Goal: Information Seeking & Learning: Check status

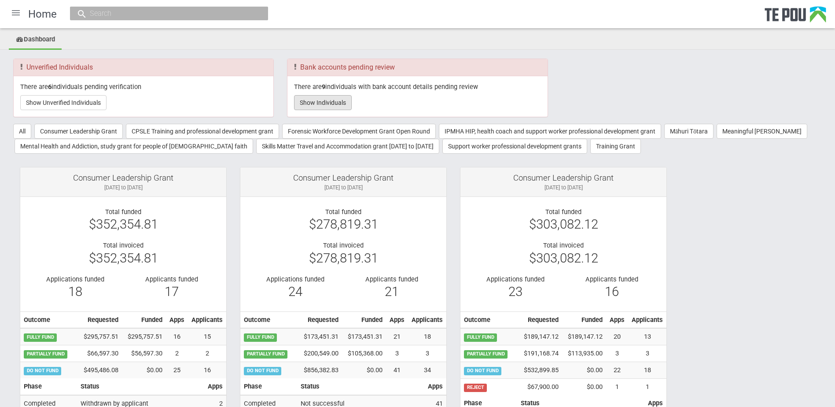
click at [322, 99] on button "Show Individuals" at bounding box center [323, 102] width 58 height 15
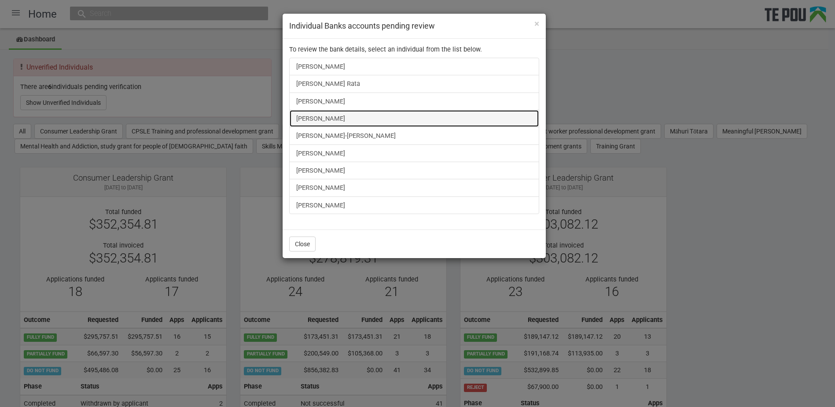
click at [348, 120] on link "victoria willard" at bounding box center [414, 119] width 250 height 18
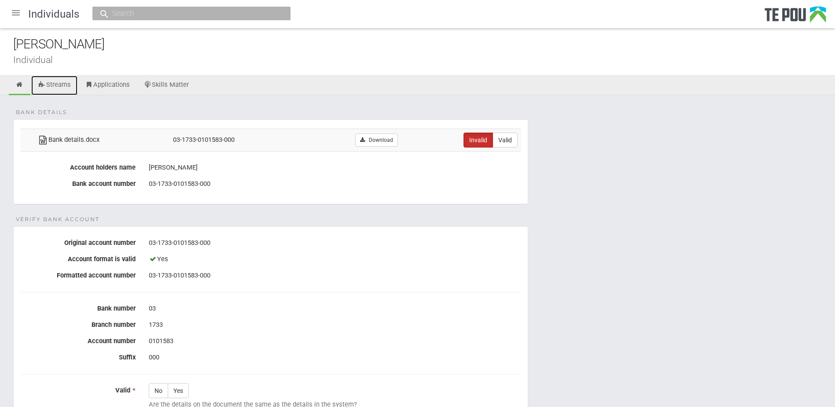
click at [57, 88] on link "Streams" at bounding box center [54, 85] width 46 height 19
click at [141, 11] on input "text" at bounding box center [187, 13] width 155 height 9
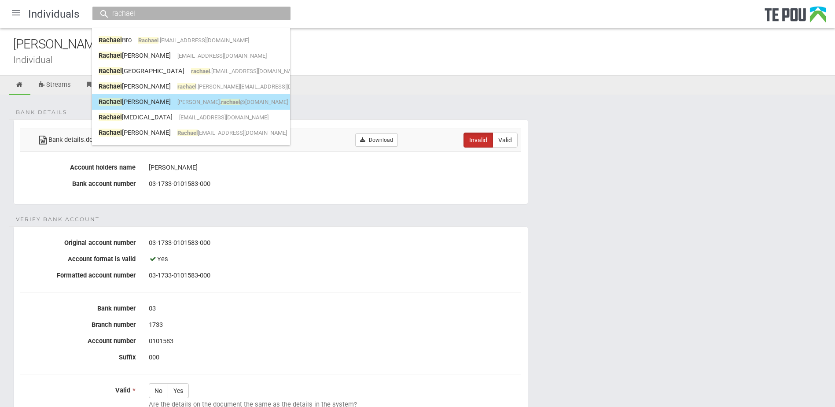
type input "rachael"
click at [177, 103] on span "rowe. rachael @outlook.com" at bounding box center [232, 102] width 111 height 7
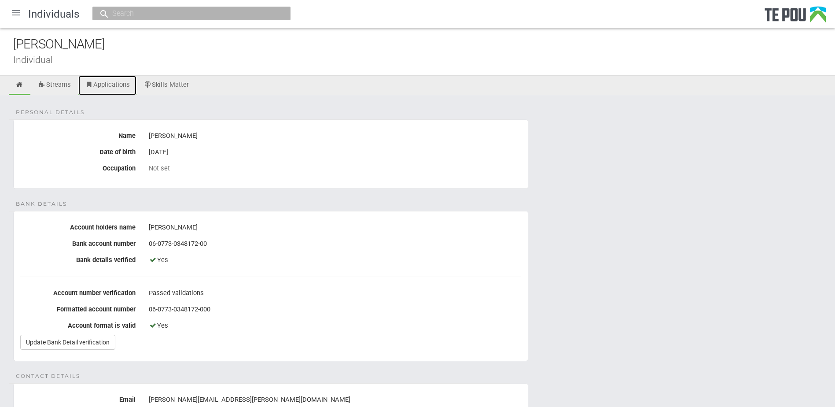
click at [101, 87] on link "Applications" at bounding box center [107, 85] width 58 height 19
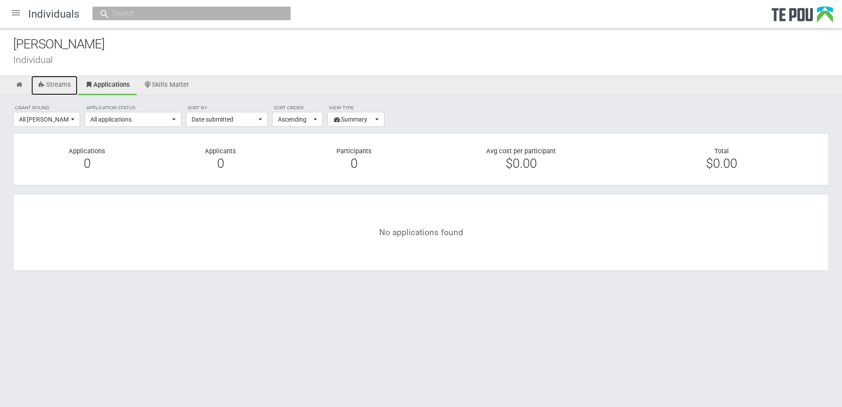
click at [69, 86] on link "Streams" at bounding box center [54, 85] width 46 height 19
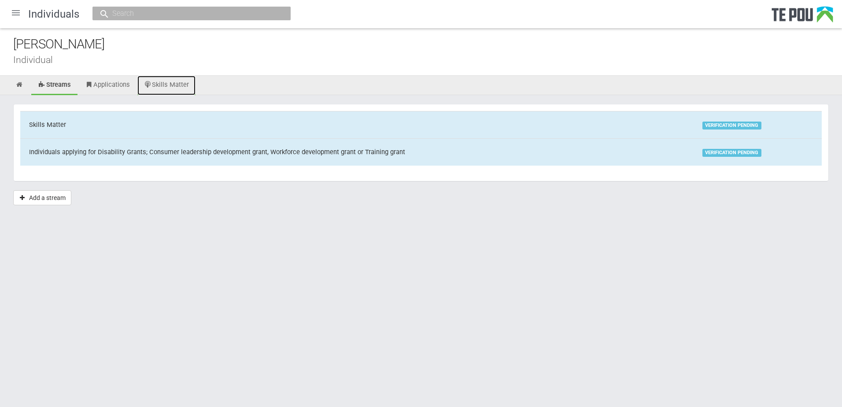
click at [174, 84] on link "Skills Matter" at bounding box center [166, 85] width 59 height 19
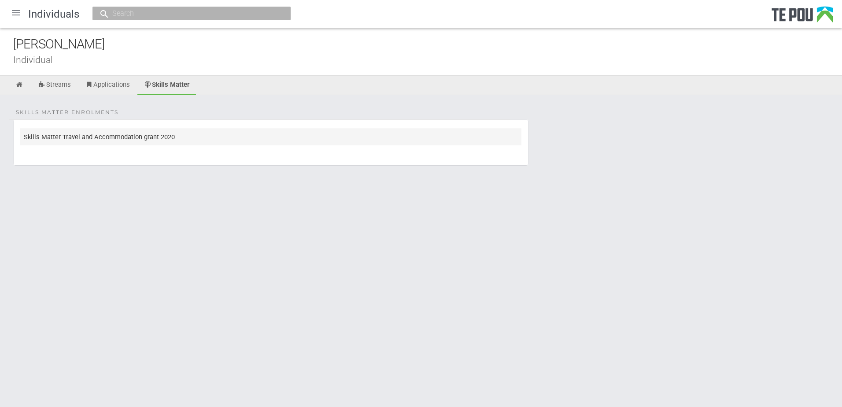
click at [175, 138] on td "Skills Matter Travel and Accommodation grant 2020" at bounding box center [270, 137] width 501 height 16
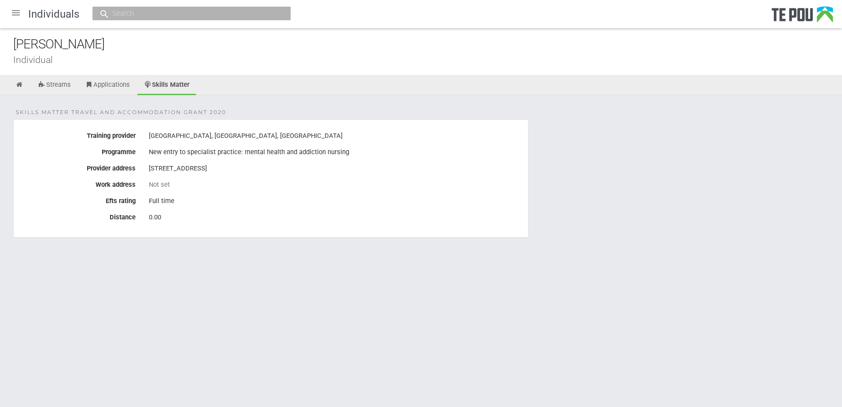
click at [137, 15] on input "text" at bounding box center [187, 13] width 155 height 9
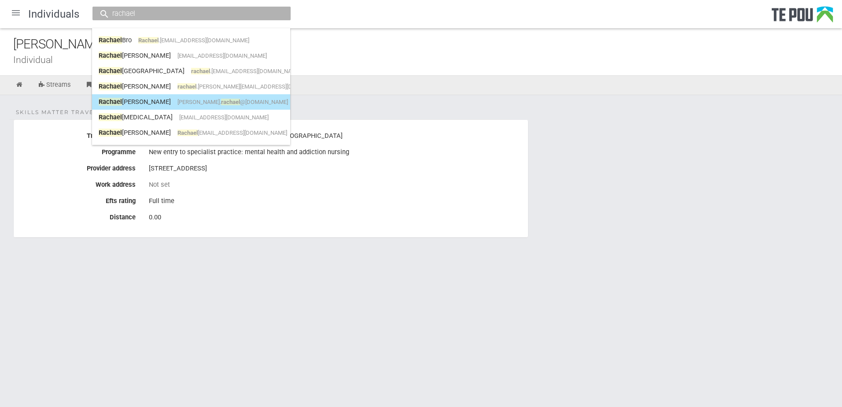
type input "rachael"
click at [221, 103] on span "rachael" at bounding box center [230, 102] width 19 height 7
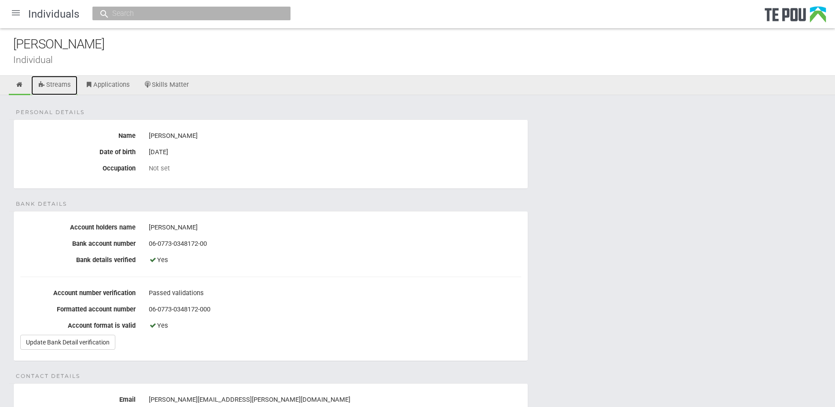
click at [60, 83] on link "Streams" at bounding box center [54, 85] width 46 height 19
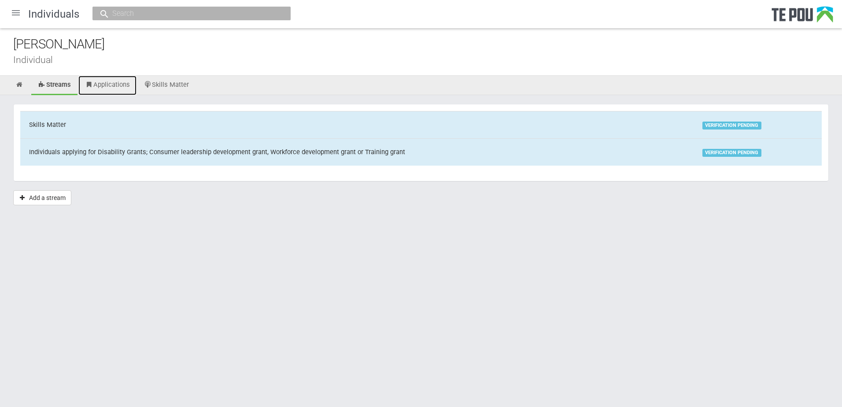
click at [107, 83] on link "Applications" at bounding box center [107, 85] width 58 height 19
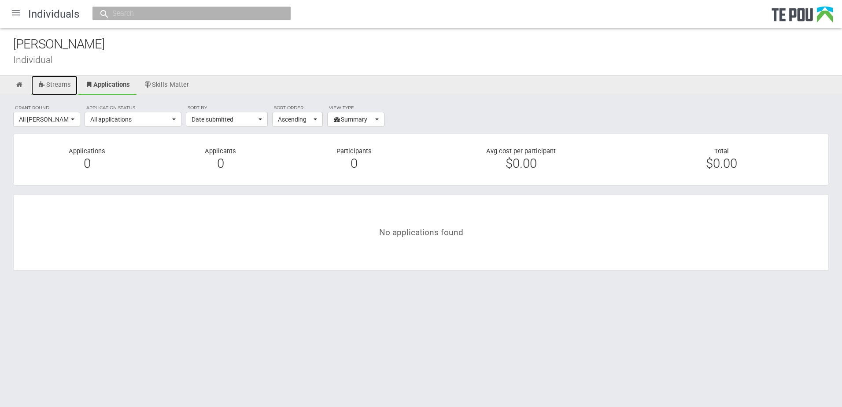
click at [59, 85] on link "Streams" at bounding box center [54, 85] width 46 height 19
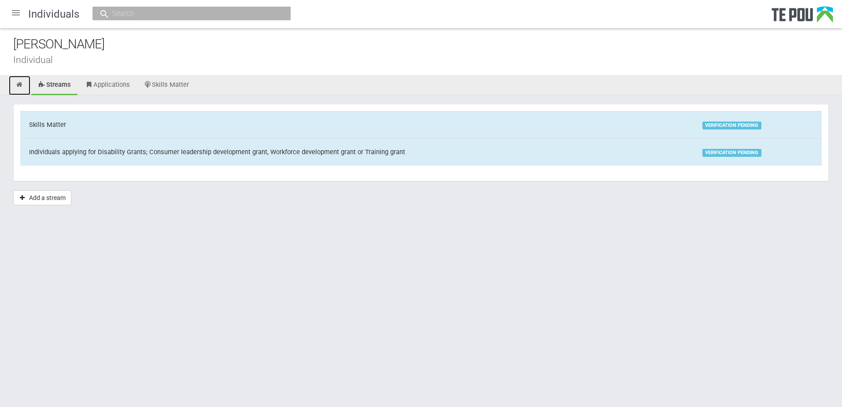
click at [15, 85] on icon at bounding box center [19, 84] width 8 height 7
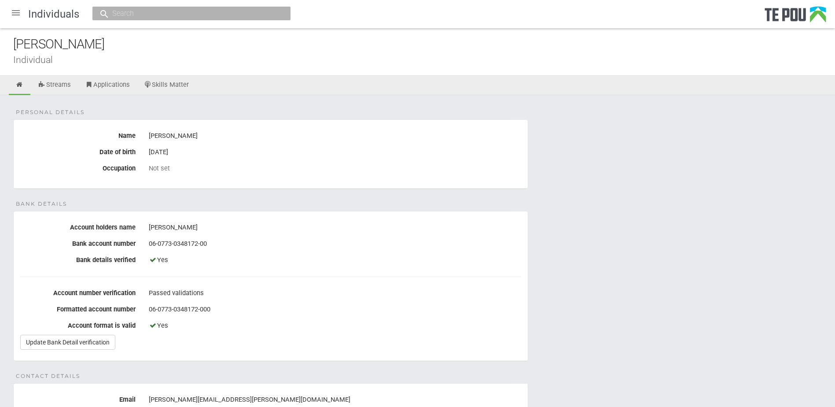
click at [156, 72] on div "[PERSON_NAME] Individual" at bounding box center [417, 52] width 835 height 48
click at [159, 79] on link "Skills Matter" at bounding box center [166, 85] width 59 height 19
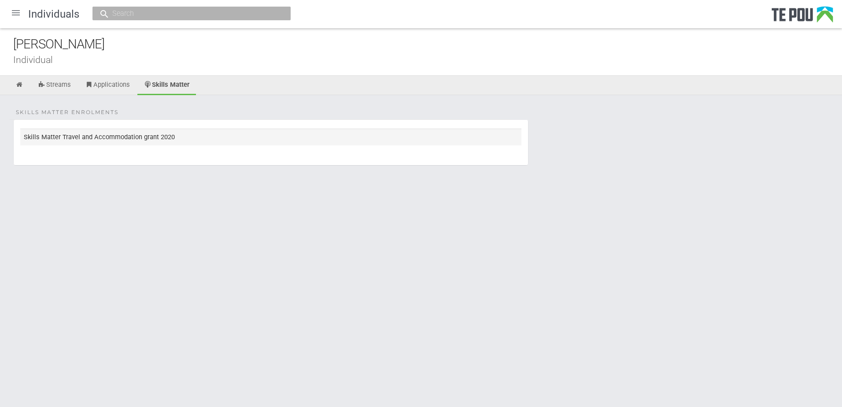
click at [136, 130] on td "Skills Matter Travel and Accommodation grant 2020" at bounding box center [270, 137] width 501 height 16
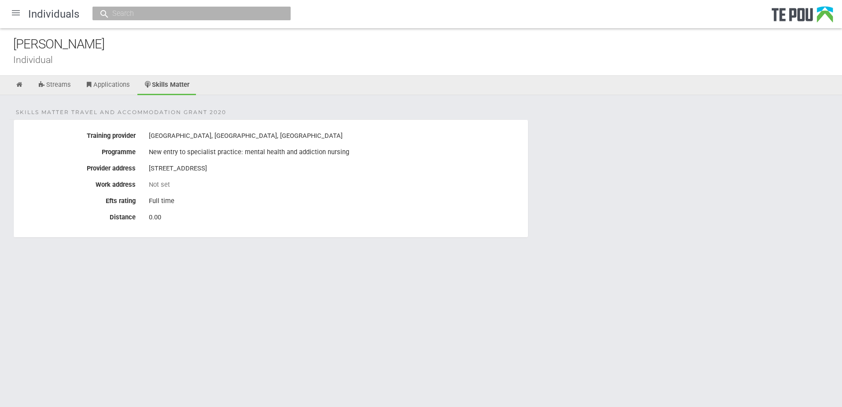
click at [15, 9] on div at bounding box center [15, 12] width 21 height 21
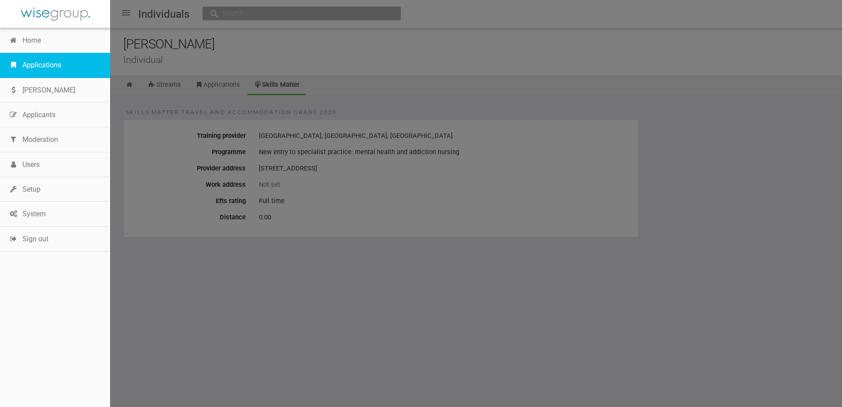
click at [23, 63] on link "Applications" at bounding box center [55, 65] width 110 height 25
